Goal: Navigation & Orientation: Go to known website

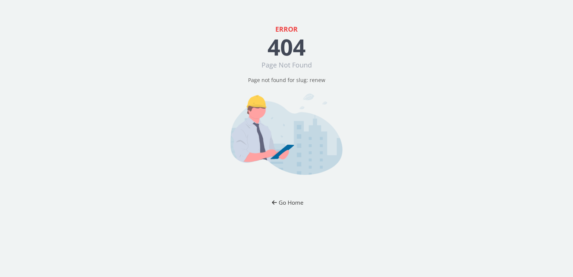
click at [295, 202] on button "Go Home" at bounding box center [287, 203] width 44 height 14
click at [294, 203] on button "Go Home" at bounding box center [287, 203] width 44 height 14
